Goal: Transaction & Acquisition: Purchase product/service

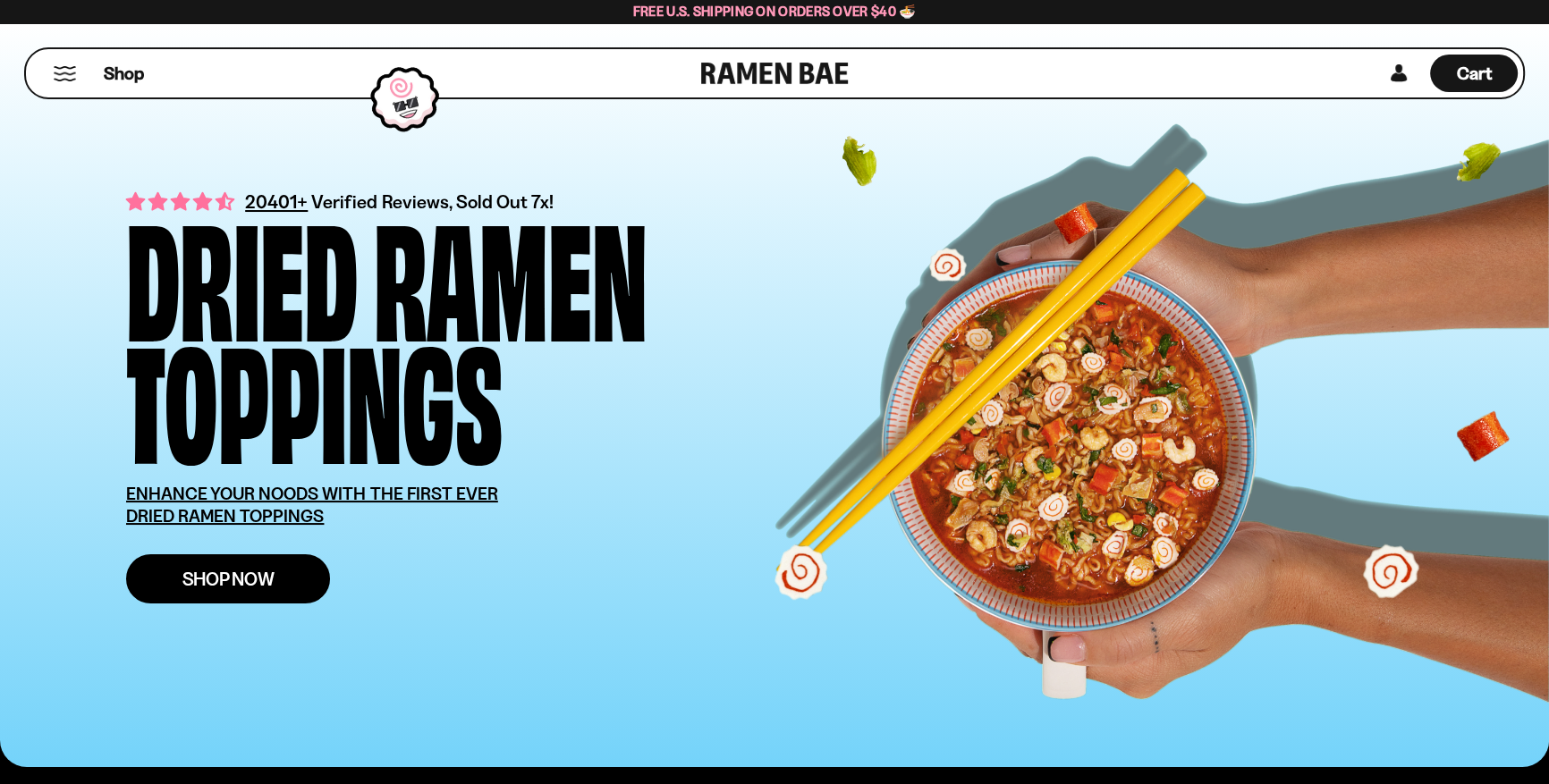
click at [275, 571] on link "Shop Now" at bounding box center [228, 579] width 204 height 50
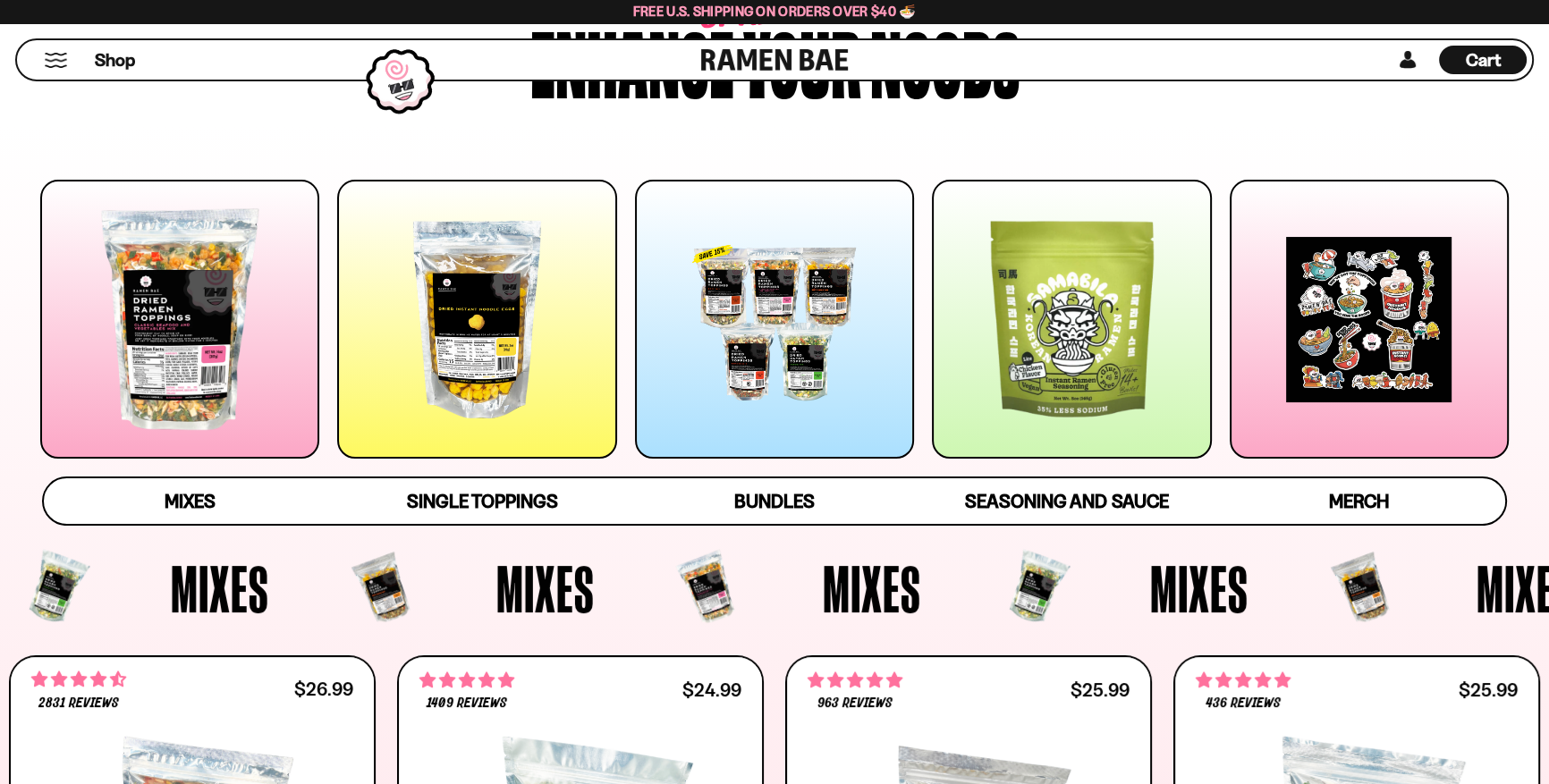
scroll to position [190, 0]
